Goal: Task Accomplishment & Management: Complete application form

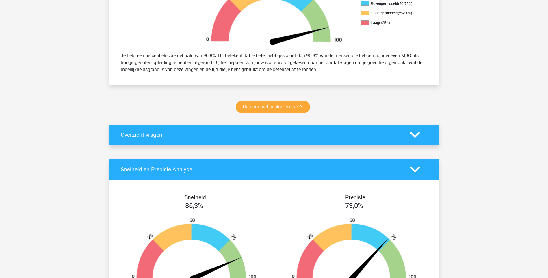
scroll to position [231, 0]
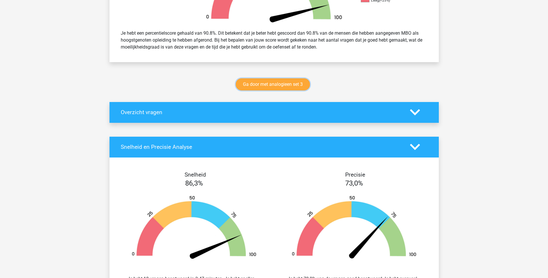
drag, startPoint x: 270, startPoint y: 86, endPoint x: 376, endPoint y: 123, distance: 112.2
click at [270, 86] on link "Ga door met analogieen set 3" at bounding box center [273, 84] width 74 height 12
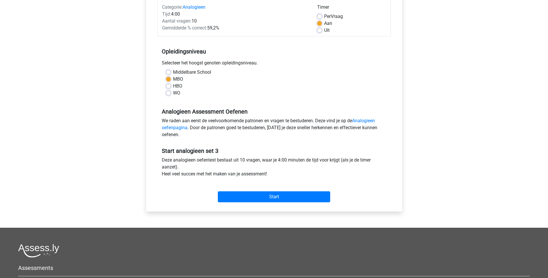
scroll to position [58, 0]
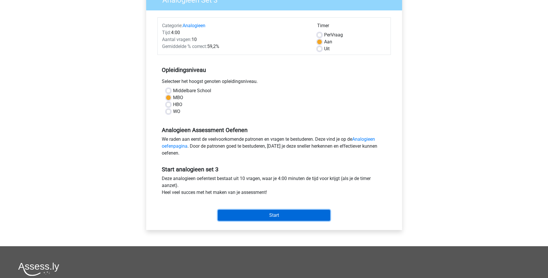
click at [265, 219] on input "Start" at bounding box center [274, 215] width 112 height 11
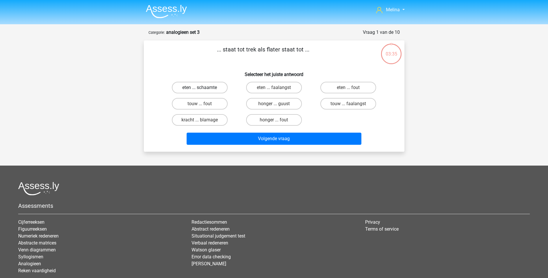
click at [210, 88] on label "eten ... schaamte" at bounding box center [200, 88] width 56 height 12
click at [204, 88] on input "eten ... schaamte" at bounding box center [202, 90] width 4 height 4
radio input "true"
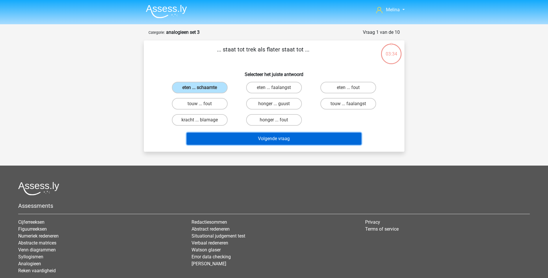
click at [265, 141] on button "Volgende vraag" at bounding box center [274, 139] width 175 height 12
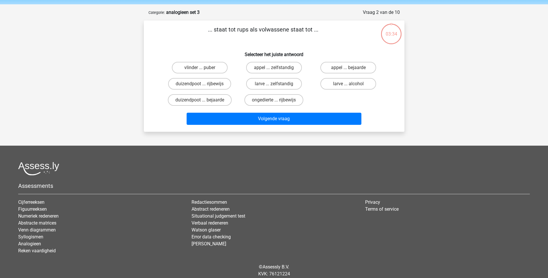
scroll to position [29, 0]
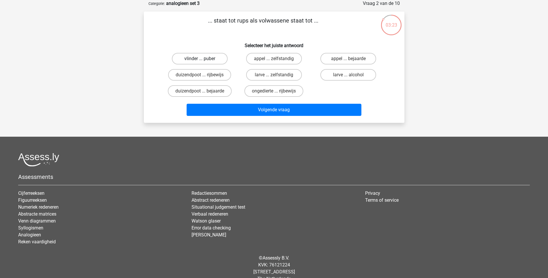
click at [208, 58] on label "vlinder ... puber" at bounding box center [200, 59] width 56 height 12
click at [204, 59] on input "vlinder ... puber" at bounding box center [202, 61] width 4 height 4
radio input "true"
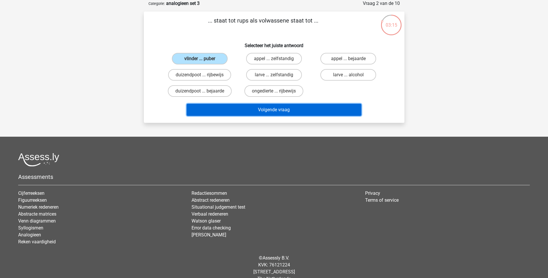
click at [270, 112] on button "Volgende vraag" at bounding box center [274, 110] width 175 height 12
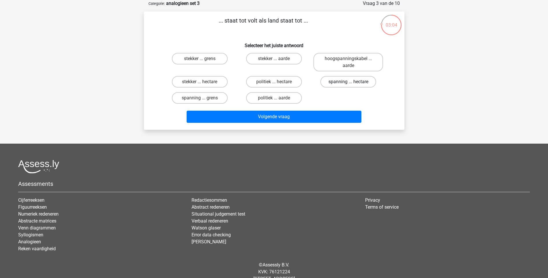
click at [346, 82] on label "spanning ... hectare" at bounding box center [349, 82] width 56 height 12
click at [349, 82] on input "spanning ... hectare" at bounding box center [351, 84] width 4 height 4
radio input "true"
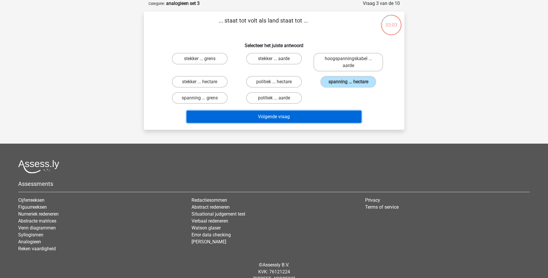
click at [291, 115] on button "Volgende vraag" at bounding box center [274, 117] width 175 height 12
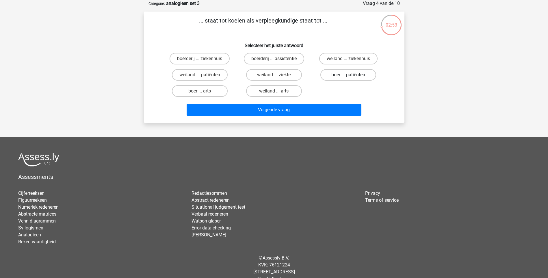
click at [344, 76] on label "boer ... patiënten" at bounding box center [349, 75] width 56 height 12
click at [349, 76] on input "boer ... patiënten" at bounding box center [351, 77] width 4 height 4
radio input "true"
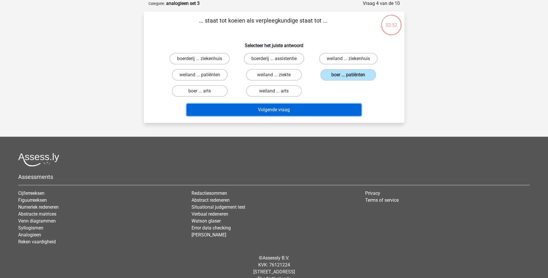
click at [310, 112] on button "Volgende vraag" at bounding box center [274, 110] width 175 height 12
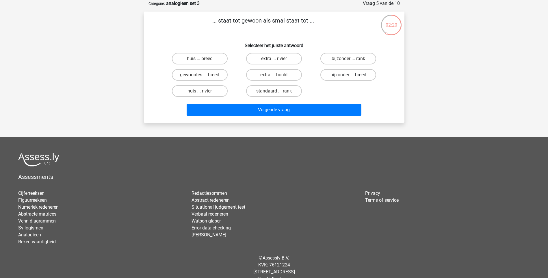
click at [341, 75] on label "bijzonder ... breed" at bounding box center [349, 75] width 56 height 12
click at [349, 75] on input "bijzonder ... breed" at bounding box center [351, 77] width 4 height 4
radio input "true"
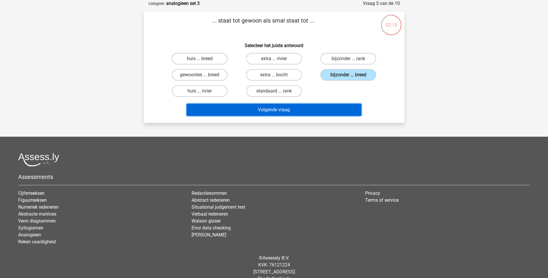
click at [304, 108] on button "Volgende vraag" at bounding box center [274, 110] width 175 height 12
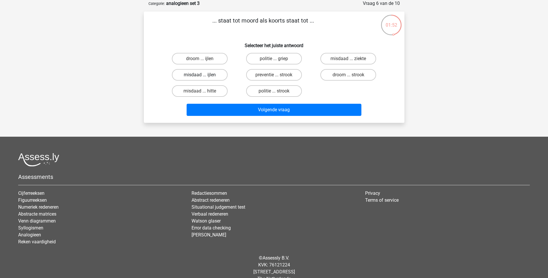
click at [210, 75] on label "misdaad ... ijlen" at bounding box center [200, 75] width 56 height 12
click at [204, 75] on input "misdaad ... ijlen" at bounding box center [202, 77] width 4 height 4
radio input "true"
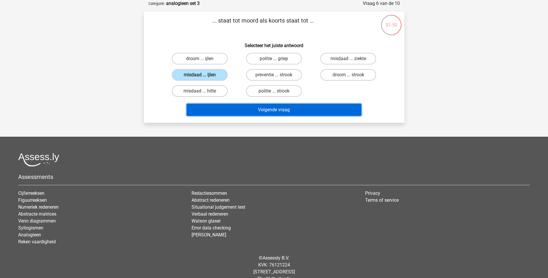
click at [260, 113] on button "Volgende vraag" at bounding box center [274, 110] width 175 height 12
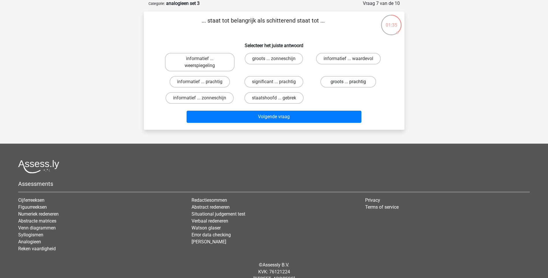
click at [338, 81] on label "groots ... prachtig" at bounding box center [349, 82] width 56 height 12
click at [349, 82] on input "groots ... prachtig" at bounding box center [351, 84] width 4 height 4
radio input "true"
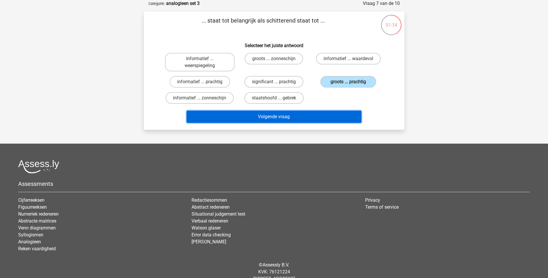
click at [285, 117] on button "Volgende vraag" at bounding box center [274, 117] width 175 height 12
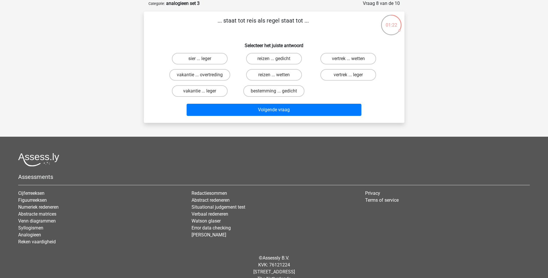
click at [275, 93] on input "bestemming ... gedicht" at bounding box center [276, 93] width 4 height 4
radio input "true"
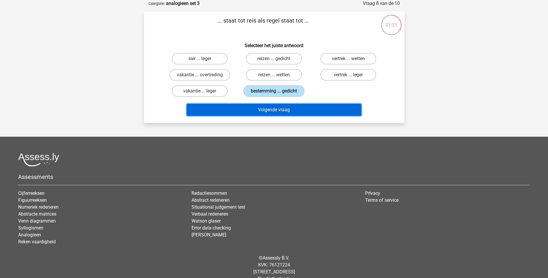
click at [278, 113] on button "Volgende vraag" at bounding box center [274, 110] width 175 height 12
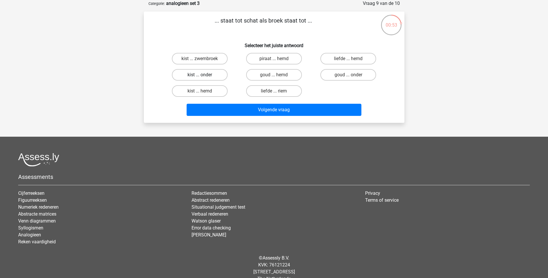
click at [209, 75] on label "kist ... onder" at bounding box center [200, 75] width 56 height 12
click at [204, 75] on input "kist ... onder" at bounding box center [202, 77] width 4 height 4
radio input "true"
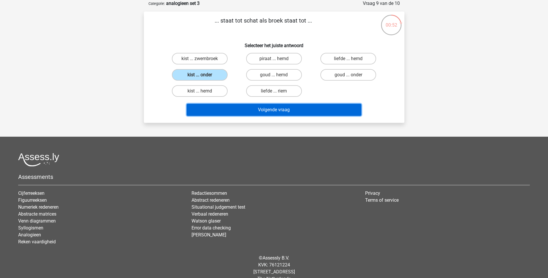
click at [254, 110] on button "Volgende vraag" at bounding box center [274, 110] width 175 height 12
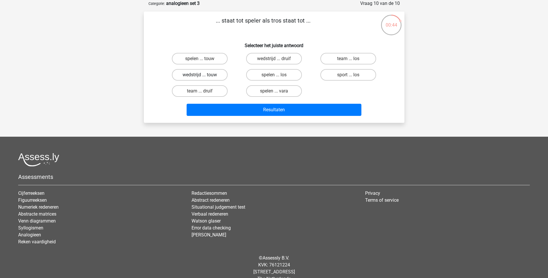
click at [214, 75] on label "wedstrijd ... touw" at bounding box center [200, 75] width 56 height 12
click at [204, 75] on input "wedstrijd ... touw" at bounding box center [202, 77] width 4 height 4
radio input "true"
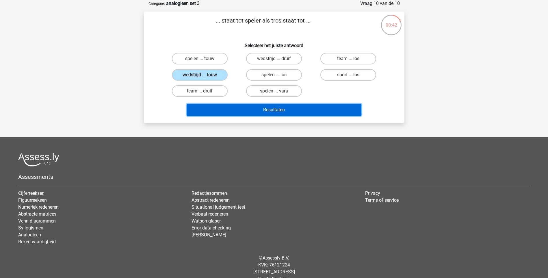
click at [263, 108] on button "Resultaten" at bounding box center [274, 110] width 175 height 12
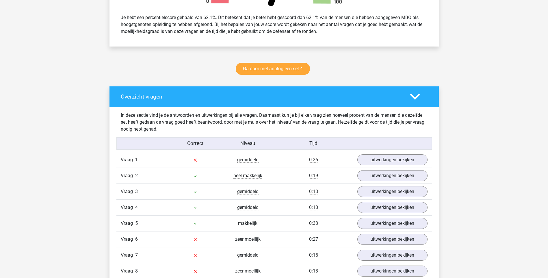
scroll to position [260, 0]
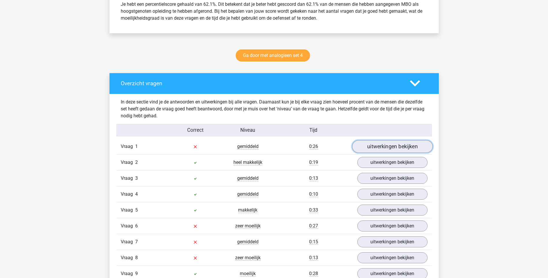
click at [405, 148] on link "uitwerkingen bekijken" at bounding box center [392, 146] width 81 height 13
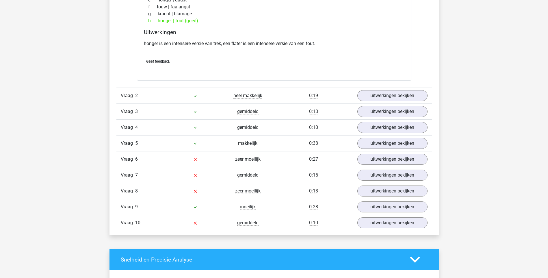
scroll to position [492, 0]
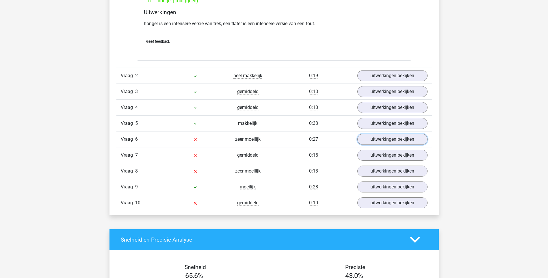
drag, startPoint x: 376, startPoint y: 140, endPoint x: 368, endPoint y: 148, distance: 11.0
click at [376, 140] on link "uitwerkingen bekijken" at bounding box center [393, 139] width 70 height 11
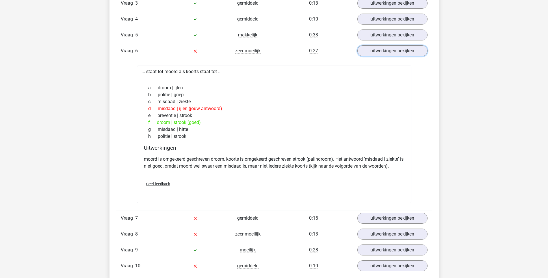
scroll to position [607, 0]
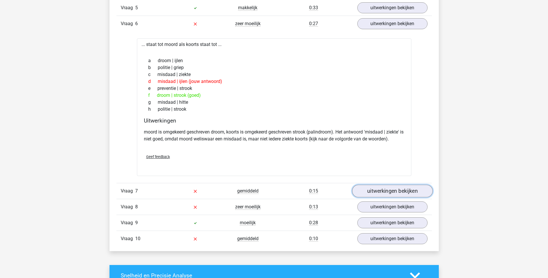
click at [402, 195] on link "uitwerkingen bekijken" at bounding box center [392, 191] width 81 height 13
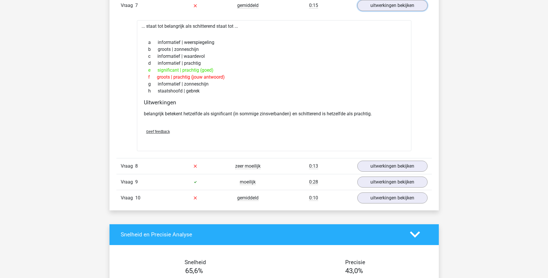
scroll to position [810, 0]
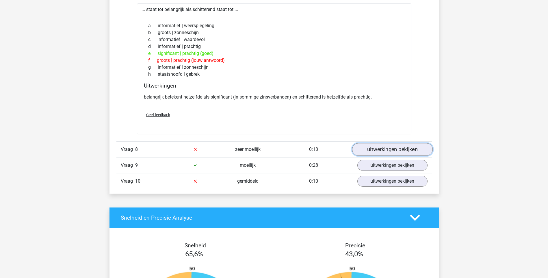
click at [400, 150] on link "uitwerkingen bekijken" at bounding box center [392, 149] width 81 height 13
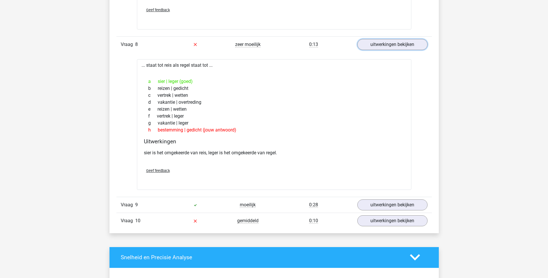
scroll to position [954, 0]
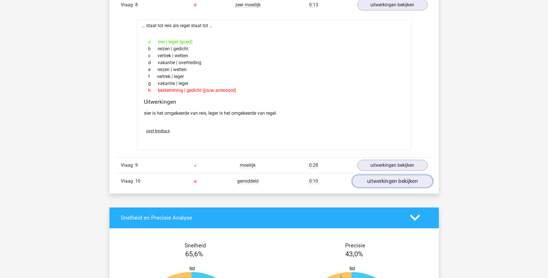
click at [395, 179] on link "uitwerkingen bekijken" at bounding box center [392, 181] width 81 height 13
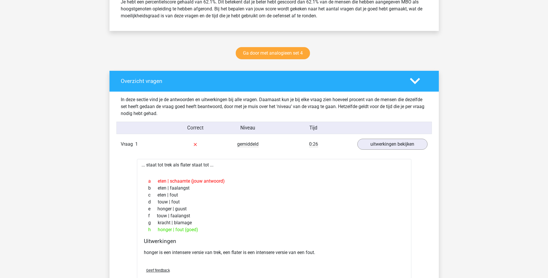
scroll to position [168, 0]
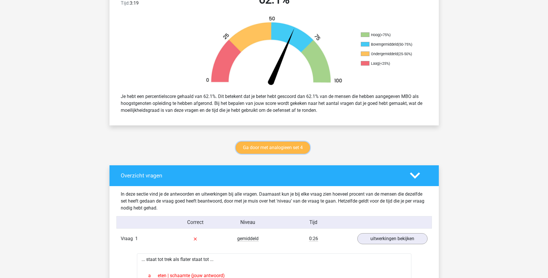
click at [286, 147] on link "Ga door met analogieen set 4" at bounding box center [273, 148] width 74 height 12
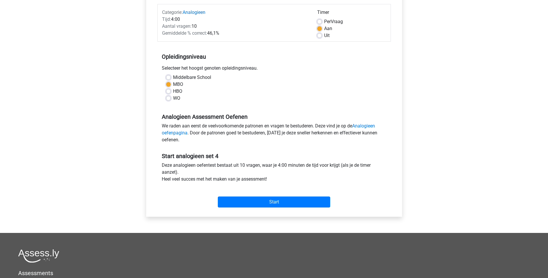
scroll to position [87, 0]
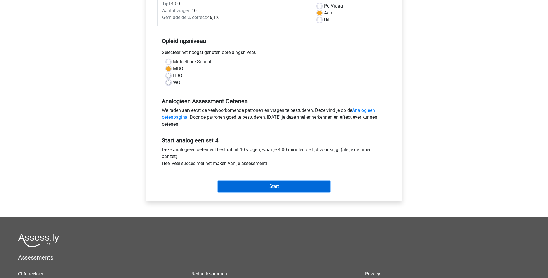
click at [286, 182] on input "Start" at bounding box center [274, 186] width 112 height 11
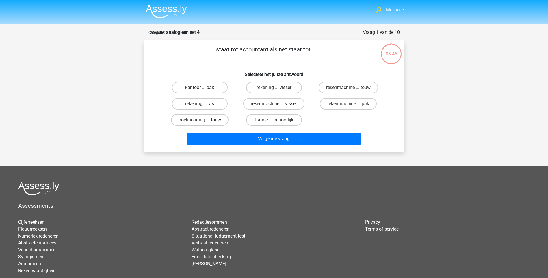
click at [289, 103] on label "rekenmachine ... visser" at bounding box center [273, 104] width 61 height 12
click at [278, 104] on input "rekenmachine ... visser" at bounding box center [276, 106] width 4 height 4
radio input "true"
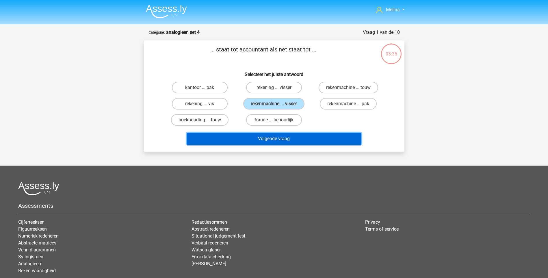
click at [276, 137] on button "Volgende vraag" at bounding box center [274, 139] width 175 height 12
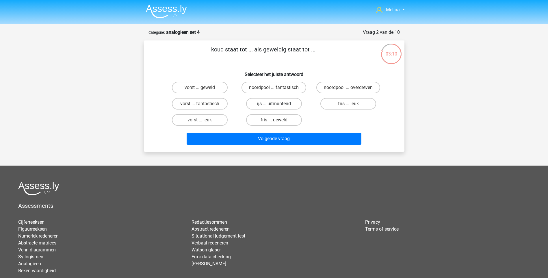
click at [289, 103] on label "ijs ... uitmuntend" at bounding box center [274, 104] width 56 height 12
click at [278, 104] on input "ijs ... uitmuntend" at bounding box center [276, 106] width 4 height 4
radio input "true"
click at [281, 89] on label "noordpool ... fantastisch" at bounding box center [274, 88] width 65 height 12
click at [278, 89] on input "noordpool ... fantastisch" at bounding box center [276, 90] width 4 height 4
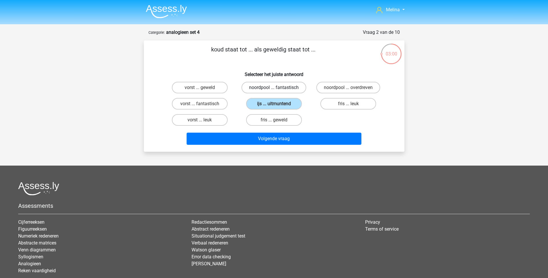
radio input "true"
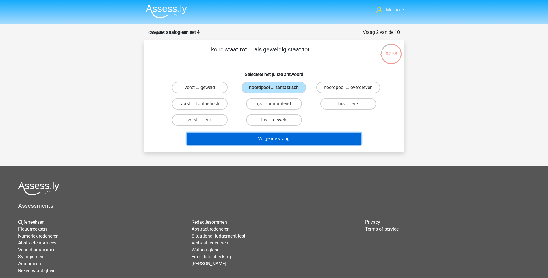
click at [271, 135] on button "Volgende vraag" at bounding box center [274, 139] width 175 height 12
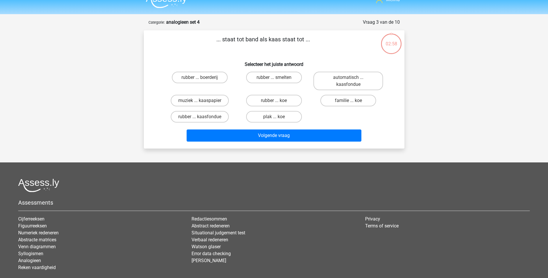
scroll to position [29, 0]
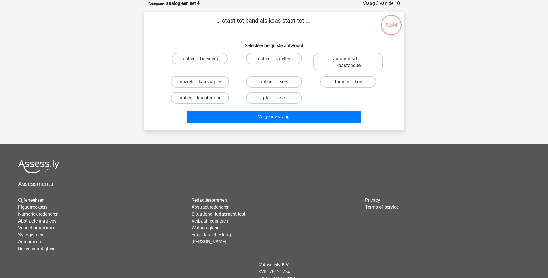
click at [218, 99] on label "rubber ... kaasfondue" at bounding box center [200, 98] width 58 height 12
click at [204, 99] on input "rubber ... kaasfondue" at bounding box center [202, 100] width 4 height 4
radio input "true"
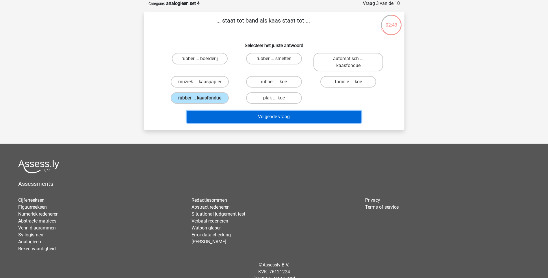
click at [269, 115] on button "Volgende vraag" at bounding box center [274, 117] width 175 height 12
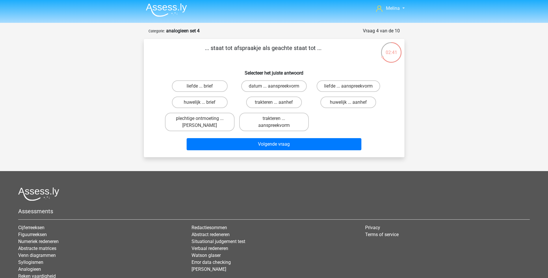
scroll to position [0, 0]
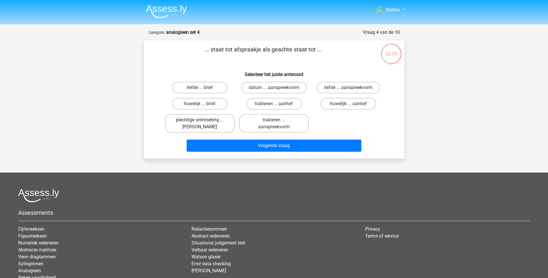
click at [216, 124] on label "plechtige ontmoeting ... hoi" at bounding box center [200, 123] width 70 height 19
click at [204, 124] on input "plechtige ontmoeting ... hoi" at bounding box center [202, 122] width 4 height 4
radio input "true"
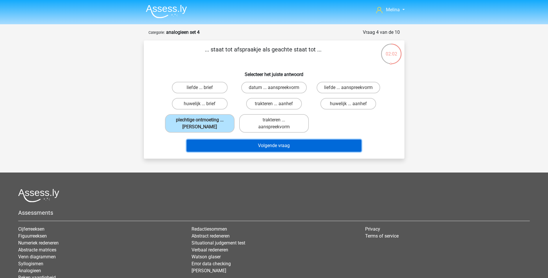
click at [288, 147] on button "Volgende vraag" at bounding box center [274, 146] width 175 height 12
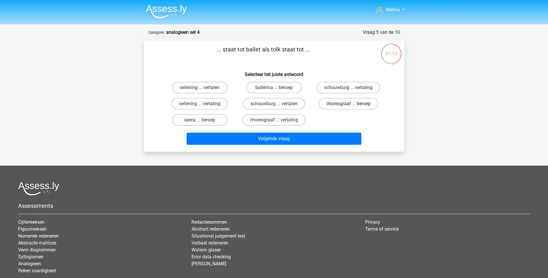
click at [335, 104] on label "choreograaf ... beroep" at bounding box center [349, 104] width 60 height 12
click at [349, 104] on input "choreograaf ... beroep" at bounding box center [351, 106] width 4 height 4
radio input "true"
click at [276, 119] on label "choreograaf ... vertaling" at bounding box center [274, 120] width 63 height 12
click at [276, 120] on input "choreograaf ... vertaling" at bounding box center [276, 122] width 4 height 4
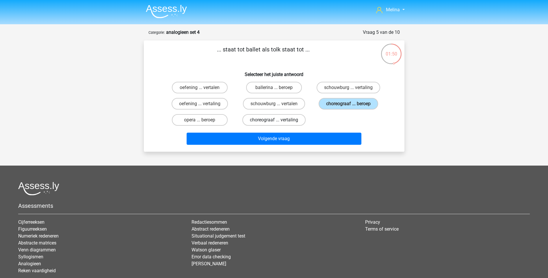
radio input "true"
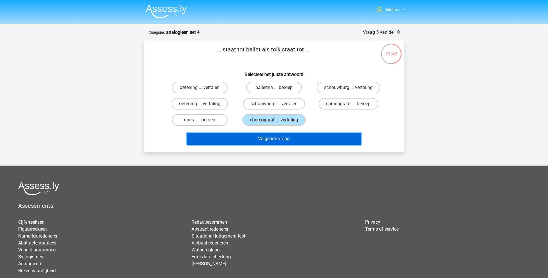
click at [281, 139] on button "Volgende vraag" at bounding box center [274, 139] width 175 height 12
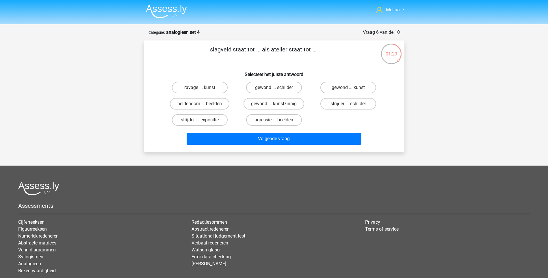
click at [333, 104] on label "strijder ... schilder" at bounding box center [349, 104] width 56 height 12
click at [349, 104] on input "strijder ... schilder" at bounding box center [351, 106] width 4 height 4
radio input "true"
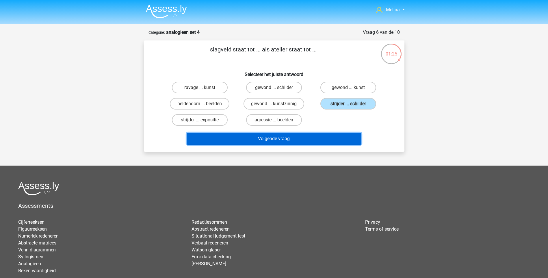
click at [285, 138] on button "Volgende vraag" at bounding box center [274, 139] width 175 height 12
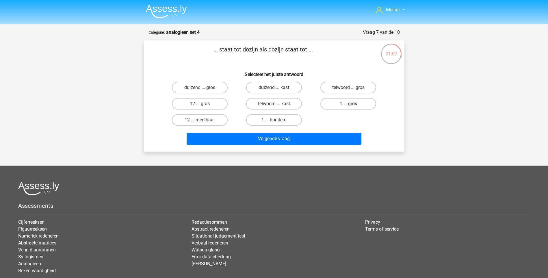
click at [341, 102] on label "1 ... gros" at bounding box center [349, 104] width 56 height 12
click at [349, 104] on input "1 ... gros" at bounding box center [351, 106] width 4 height 4
radio input "true"
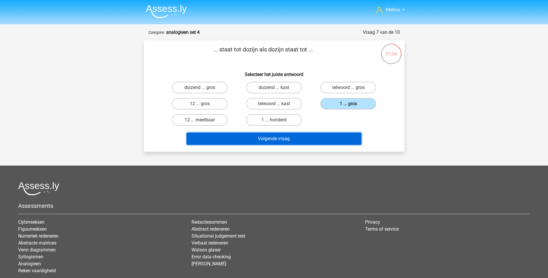
click at [305, 137] on button "Volgende vraag" at bounding box center [274, 139] width 175 height 12
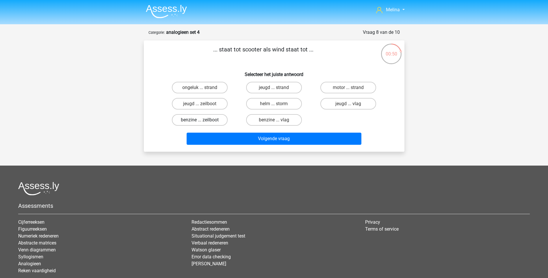
click at [201, 119] on label "benzine ... zeilboot" at bounding box center [200, 120] width 56 height 12
click at [201, 120] on input "benzine ... zeilboot" at bounding box center [202, 122] width 4 height 4
radio input "true"
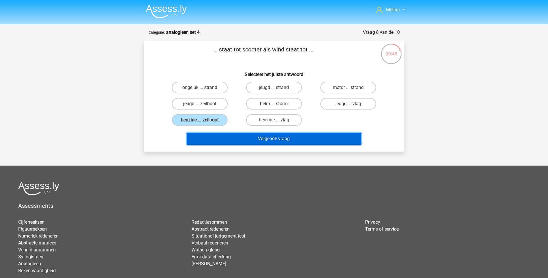
click at [277, 141] on button "Volgende vraag" at bounding box center [274, 139] width 175 height 12
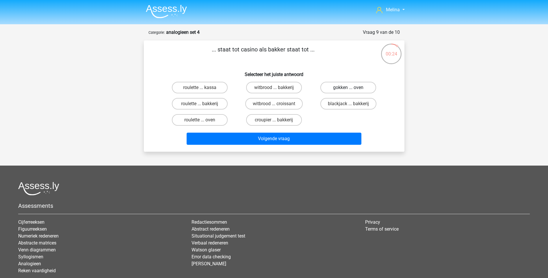
click at [341, 87] on label "gokken ... oven" at bounding box center [349, 88] width 56 height 12
click at [349, 88] on input "gokken ... oven" at bounding box center [351, 90] width 4 height 4
radio input "true"
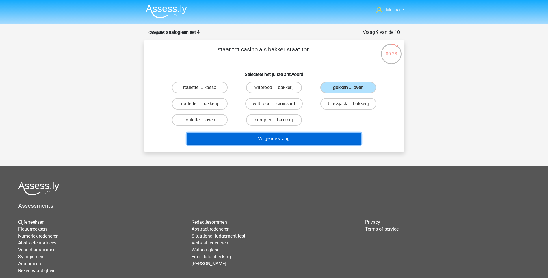
click at [267, 136] on button "Volgende vraag" at bounding box center [274, 139] width 175 height 12
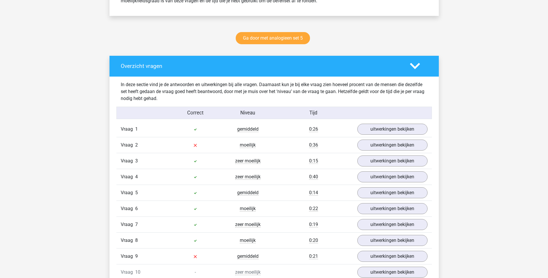
scroll to position [318, 0]
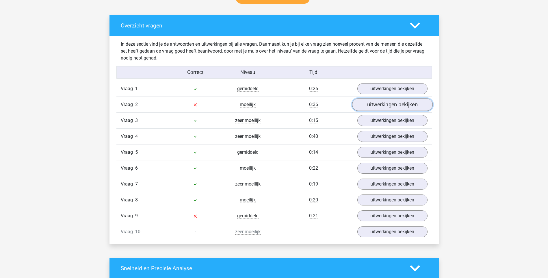
click at [381, 105] on link "uitwerkingen bekijken" at bounding box center [392, 104] width 81 height 13
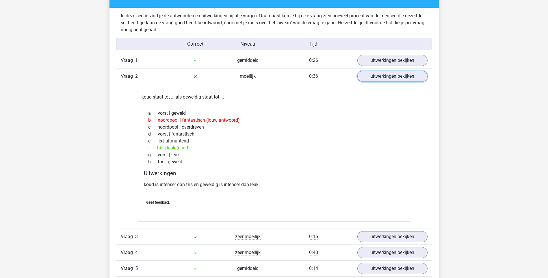
scroll to position [347, 0]
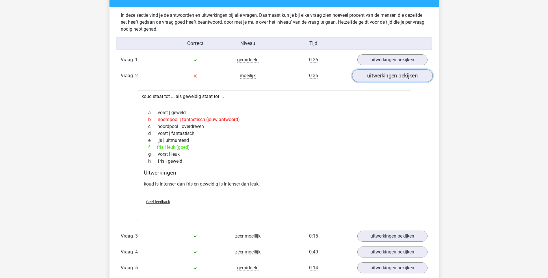
click at [376, 76] on link "uitwerkingen bekijken" at bounding box center [392, 75] width 81 height 13
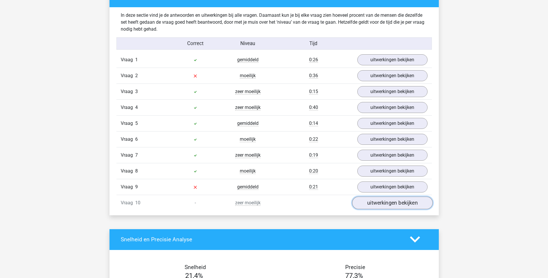
click at [374, 202] on link "uitwerkingen bekijken" at bounding box center [392, 203] width 81 height 13
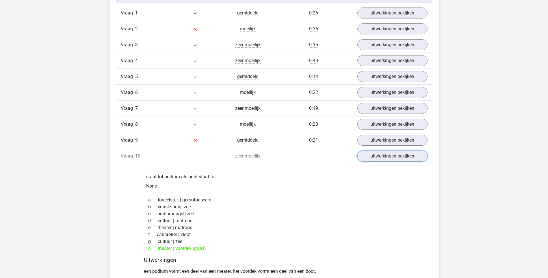
scroll to position [405, 0]
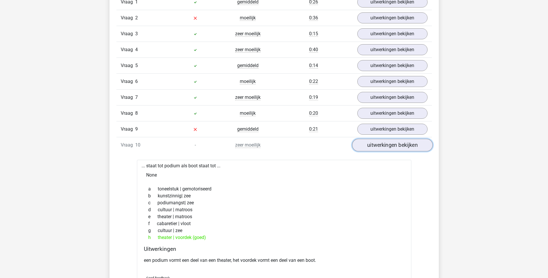
click at [377, 147] on link "uitwerkingen bekijken" at bounding box center [392, 145] width 81 height 13
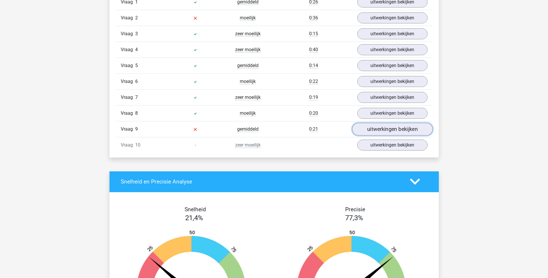
click at [386, 132] on link "uitwerkingen bekijken" at bounding box center [392, 129] width 81 height 13
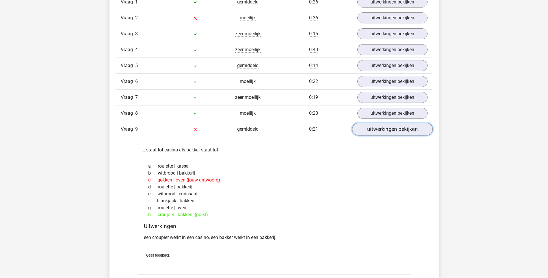
click at [384, 133] on link "uitwerkingen bekijken" at bounding box center [392, 129] width 81 height 13
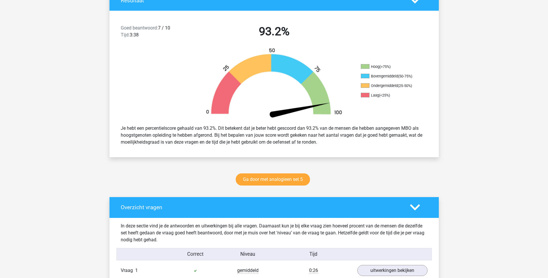
scroll to position [116, 0]
